Goal: Task Accomplishment & Management: Complete application form

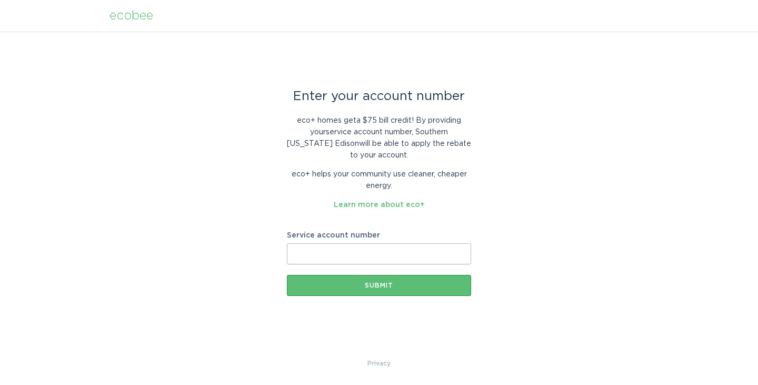
click at [340, 259] on input "Service account number" at bounding box center [379, 253] width 184 height 21
paste input "8020754904"
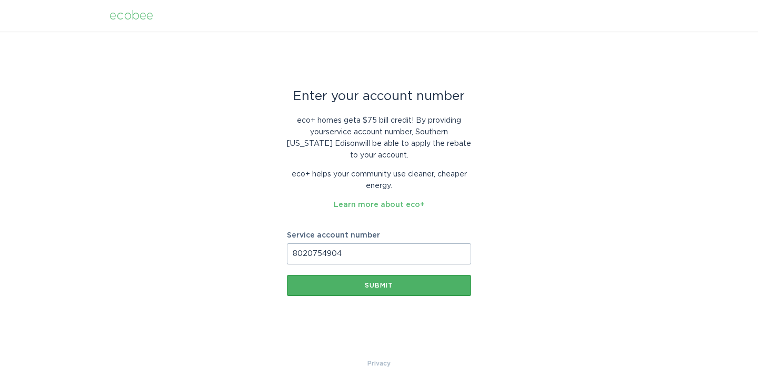
type input "8020754904"
click at [371, 283] on div "Submit" at bounding box center [379, 285] width 174 height 6
